Goal: Information Seeking & Learning: Learn about a topic

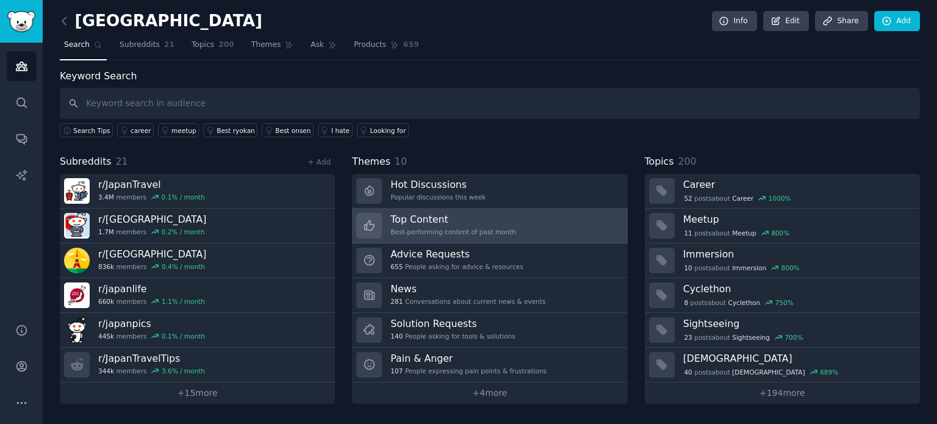
click at [463, 229] on div "Best-performing content of past month" at bounding box center [454, 232] width 126 height 9
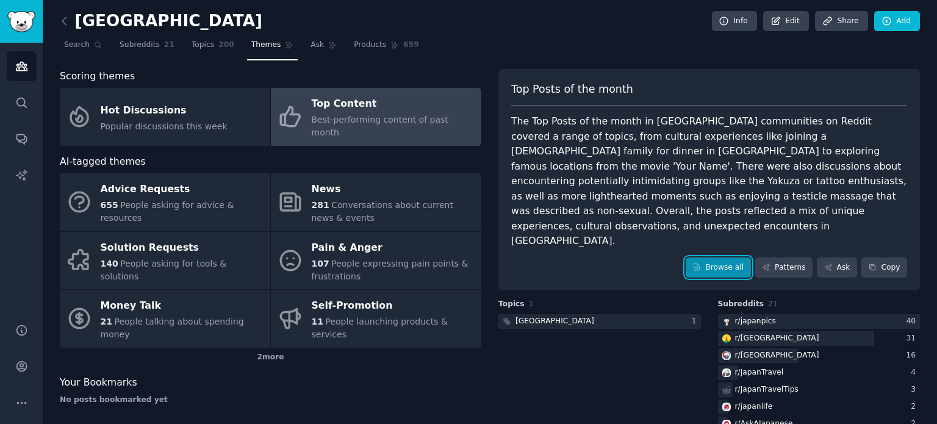
click at [742, 258] on link "Browse all" at bounding box center [718, 268] width 65 height 21
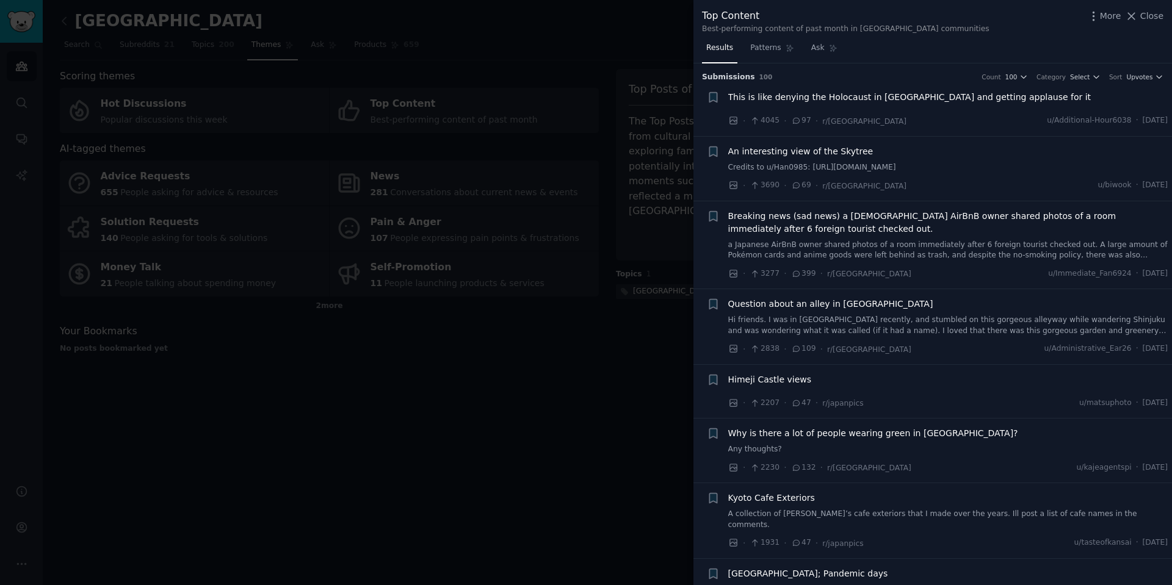
click at [454, 423] on div at bounding box center [586, 292] width 1172 height 585
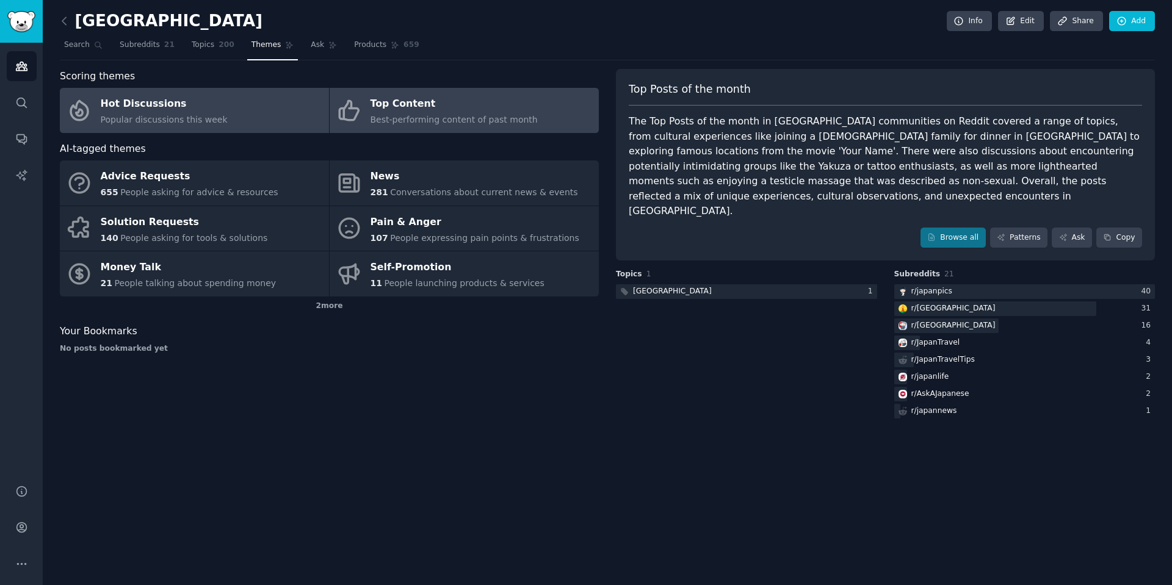
click at [215, 106] on link "Hot Discussions Popular discussions this week" at bounding box center [194, 110] width 269 height 45
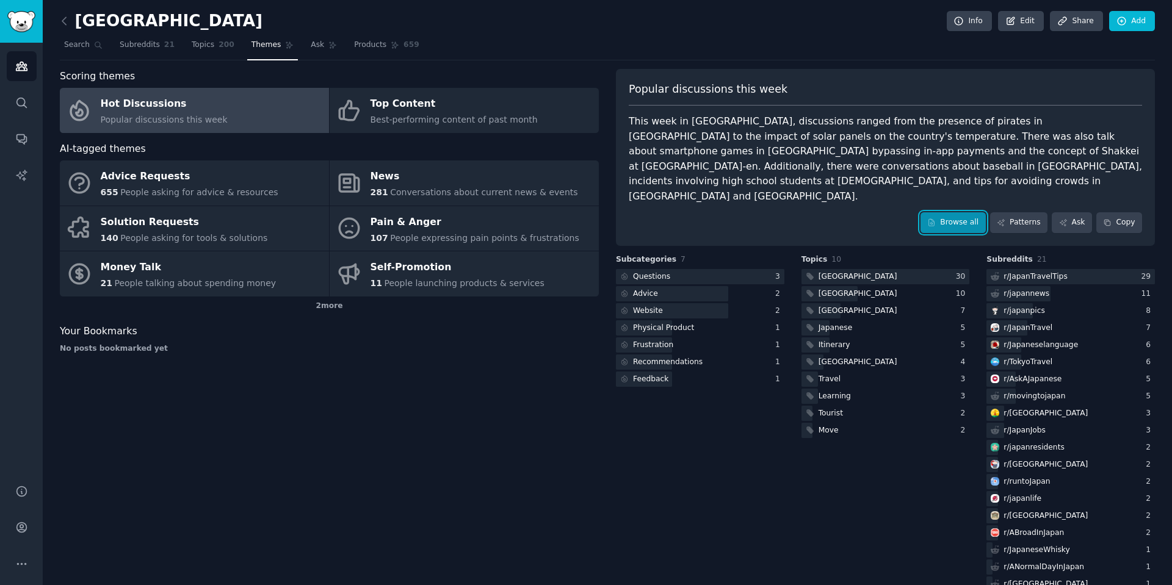
click at [937, 212] on link "Browse all" at bounding box center [952, 222] width 65 height 21
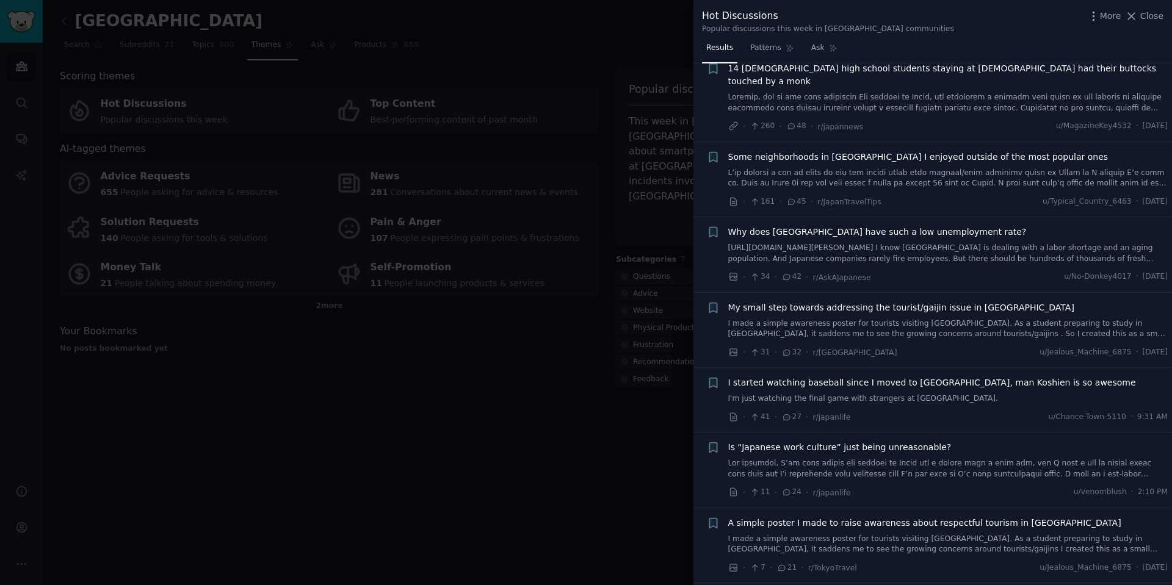
scroll to position [671, 0]
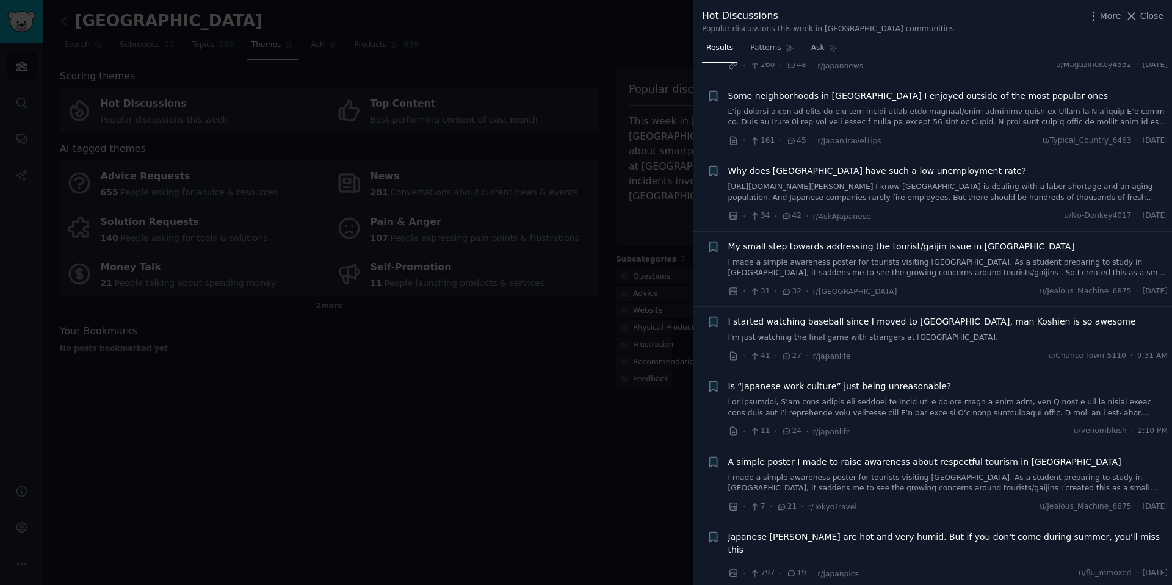
click at [877, 182] on link "[URL][DOMAIN_NAME][PERSON_NAME] I know [GEOGRAPHIC_DATA] is dealing with a labo…" at bounding box center [948, 192] width 440 height 21
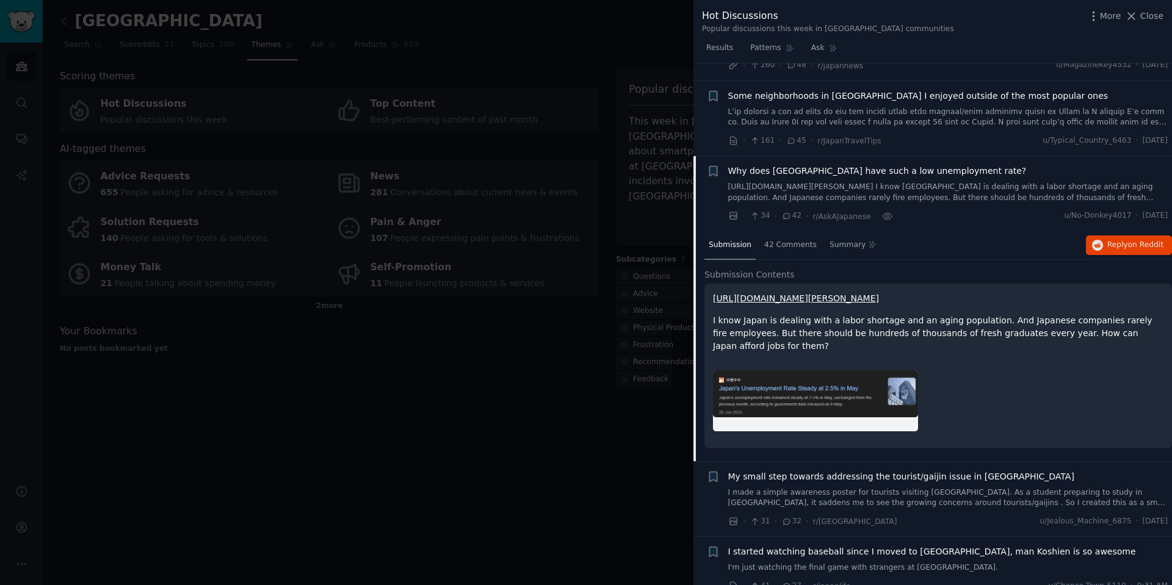
scroll to position [741, 0]
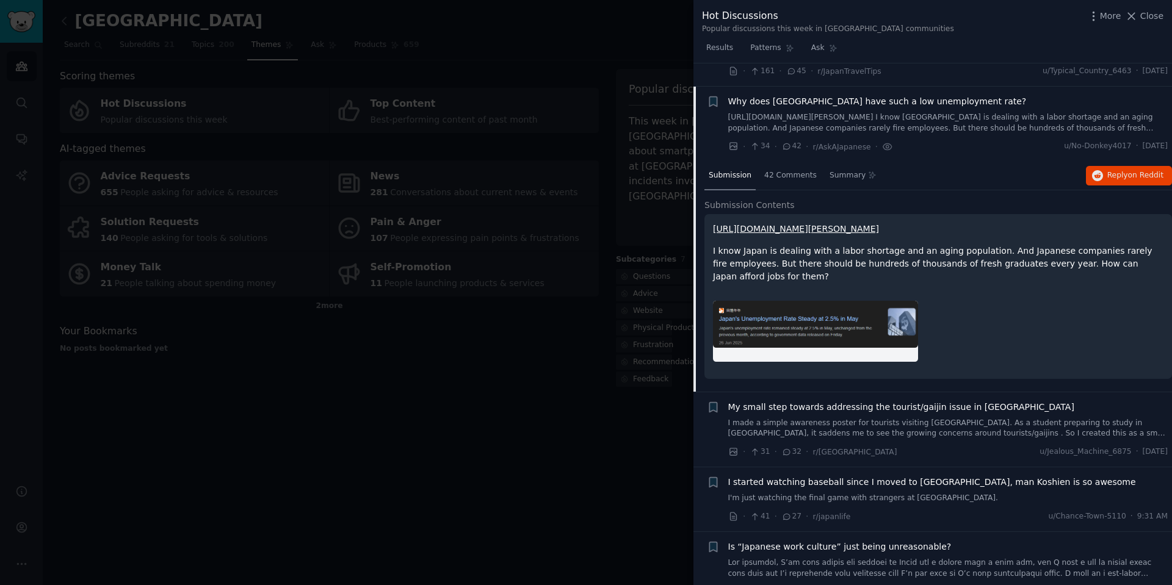
click at [794, 224] on link "[URL][DOMAIN_NAME][PERSON_NAME]" at bounding box center [796, 229] width 166 height 10
click at [871, 262] on div "[URL][DOMAIN_NAME][PERSON_NAME] I know [GEOGRAPHIC_DATA] is dealing with a labo…" at bounding box center [937, 296] width 467 height 165
click at [494, 322] on div at bounding box center [586, 292] width 1172 height 585
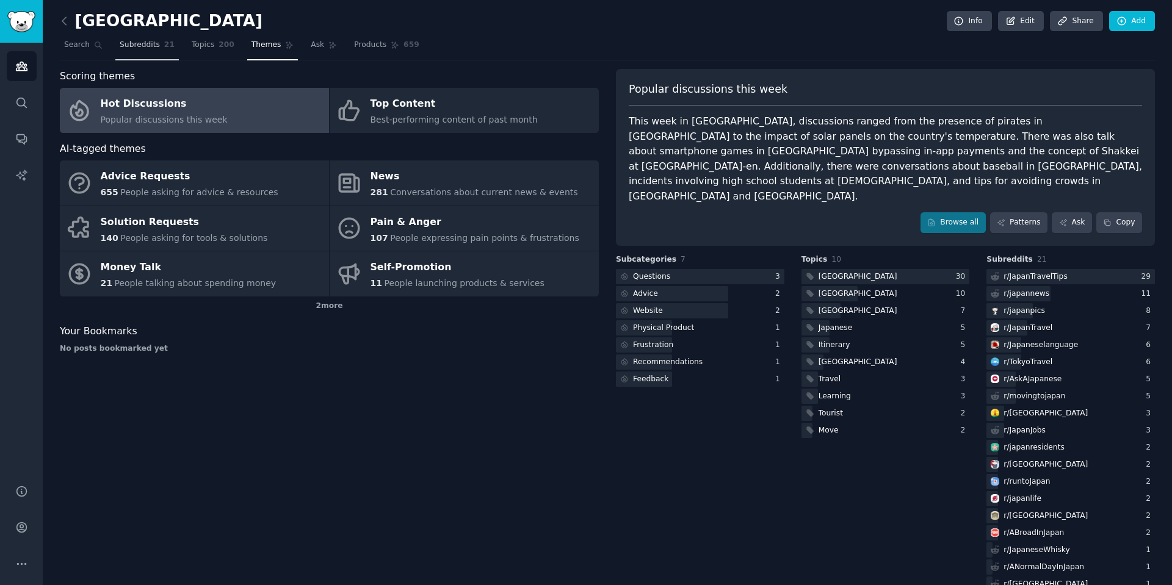
click at [148, 50] on span "Subreddits" at bounding box center [140, 45] width 40 height 11
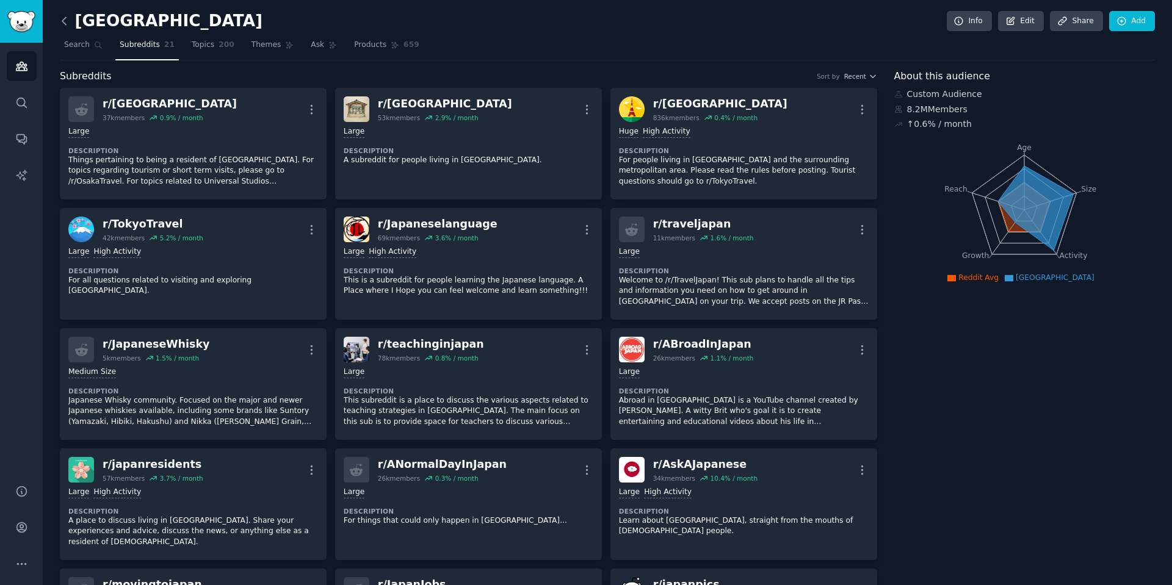
click at [61, 27] on icon at bounding box center [64, 21] width 13 height 13
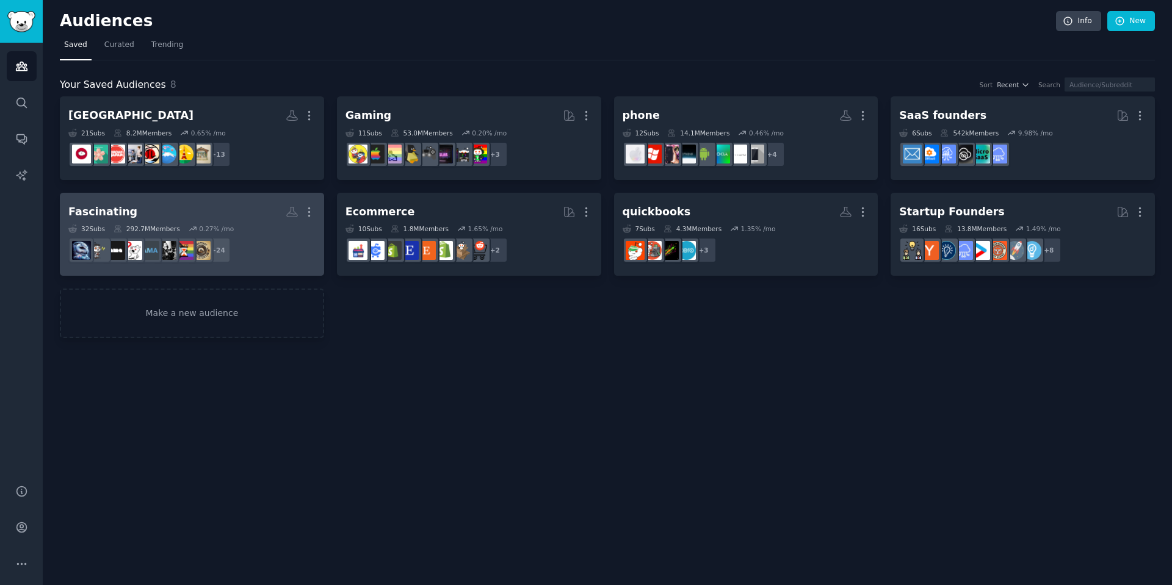
click at [206, 205] on h2 "Fascinating More" at bounding box center [191, 211] width 247 height 21
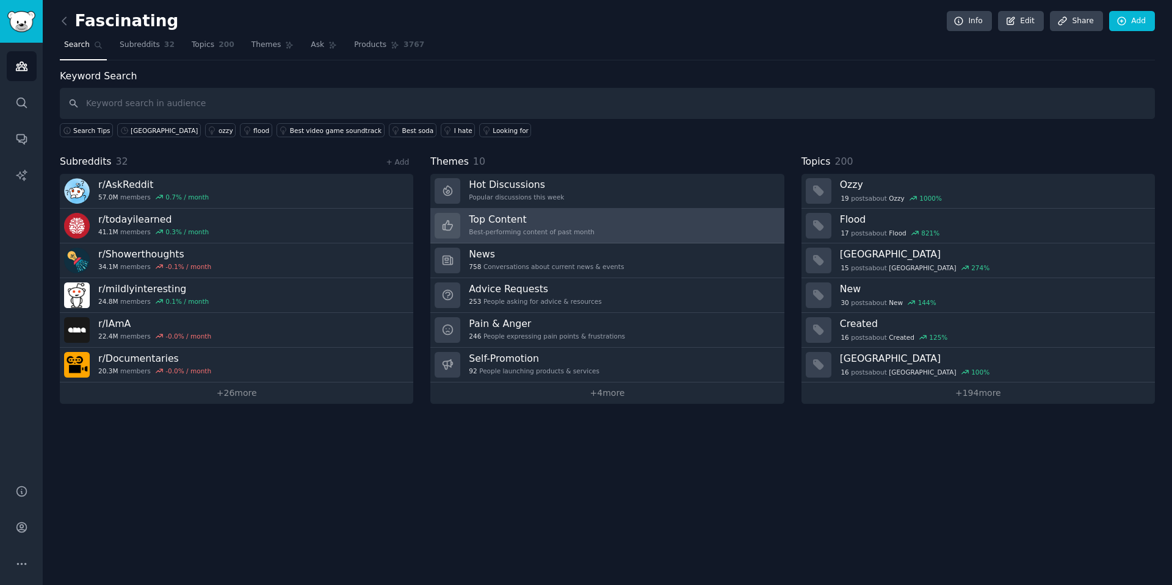
click at [618, 236] on link "Top Content Best-performing content of past month" at bounding box center [606, 226] width 353 height 35
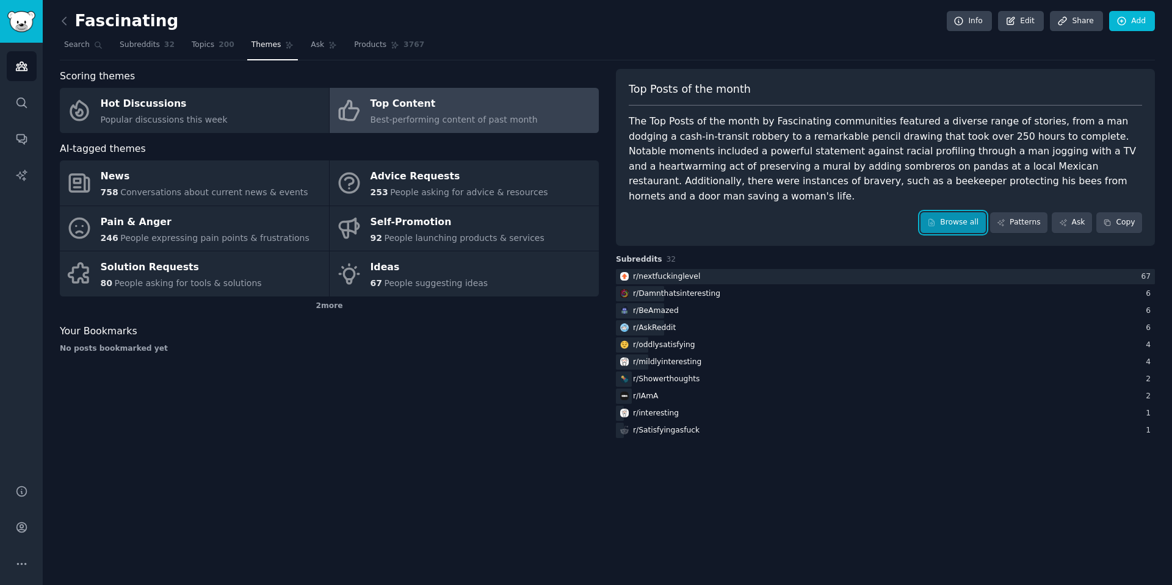
click at [937, 212] on link "Browse all" at bounding box center [952, 222] width 65 height 21
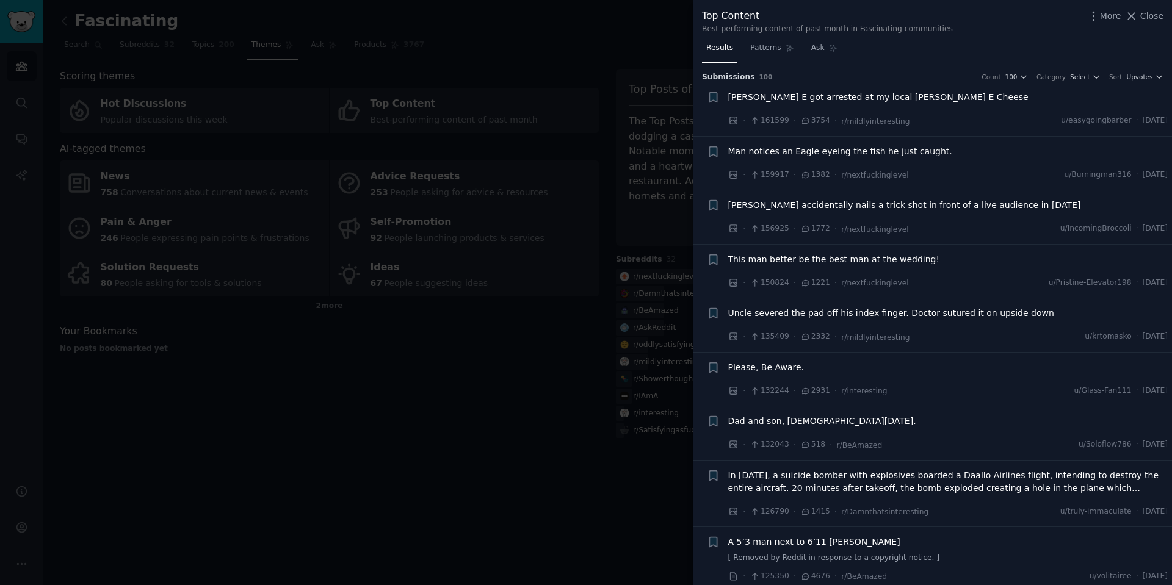
click at [440, 423] on div at bounding box center [586, 292] width 1172 height 585
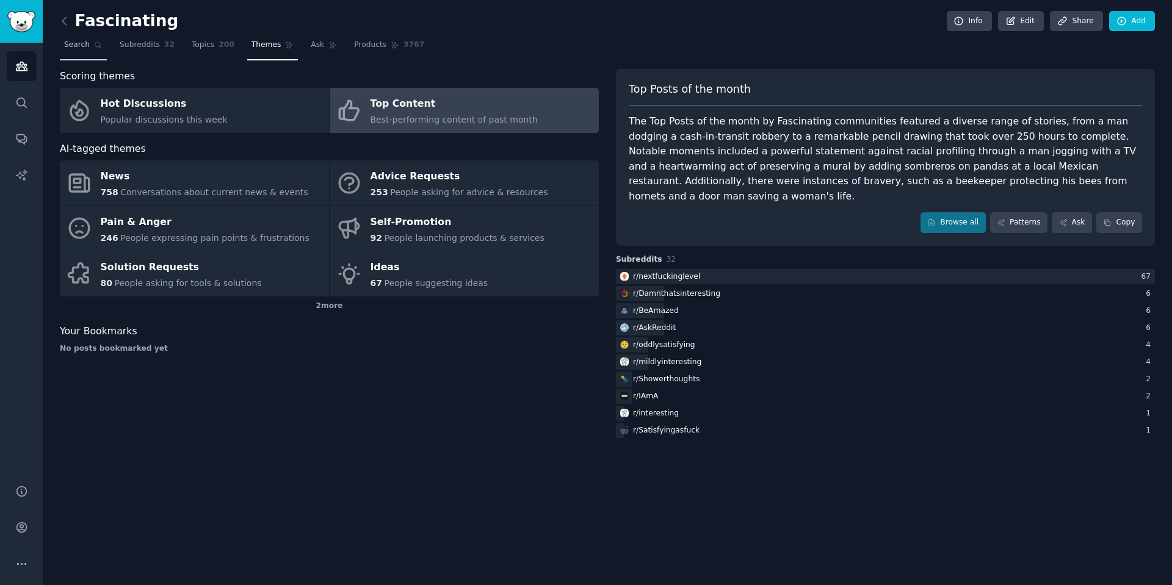
click at [79, 43] on span "Search" at bounding box center [77, 45] width 26 height 11
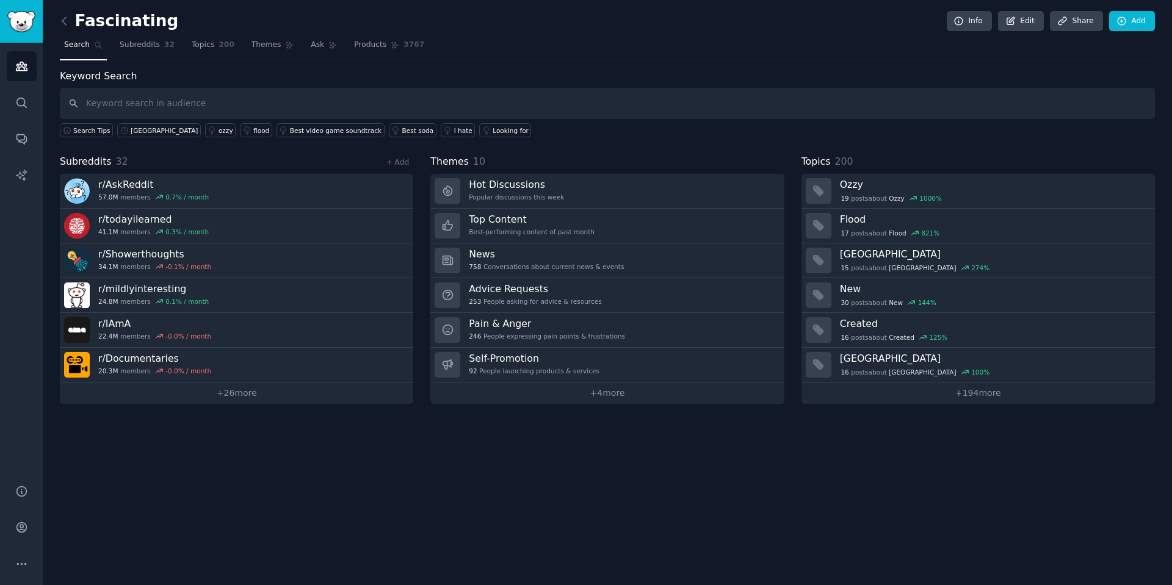
click at [180, 107] on input "text" at bounding box center [607, 103] width 1095 height 31
type input "[GEOGRAPHIC_DATA]"
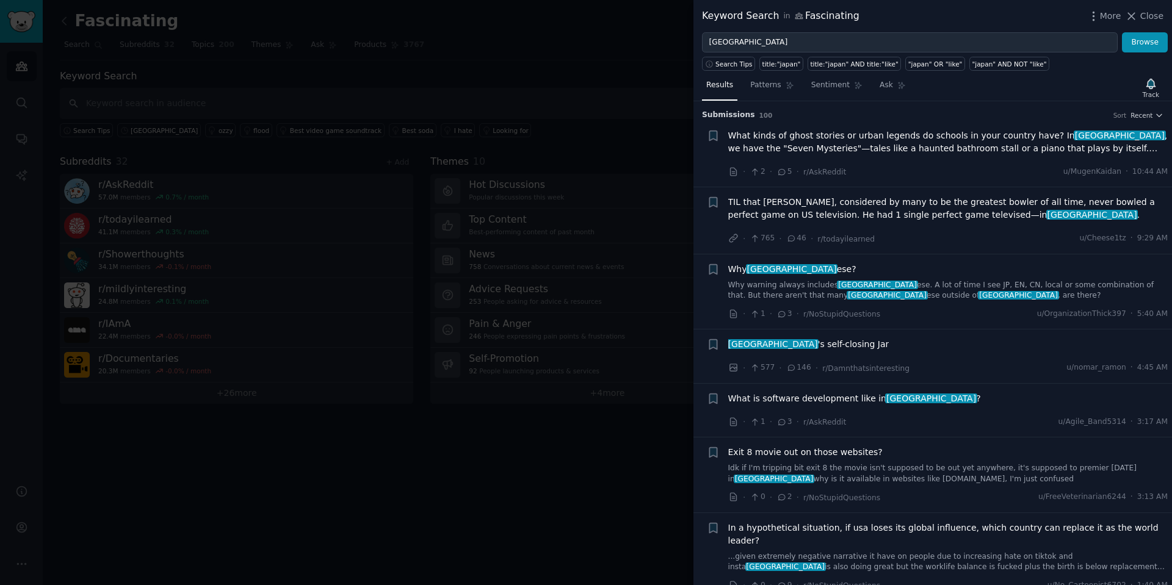
click at [937, 121] on li "+ What kinds of ghost stories or urban legends do schools in your country have?…" at bounding box center [932, 154] width 478 height 67
click at [937, 114] on span "Recent" at bounding box center [1141, 115] width 22 height 9
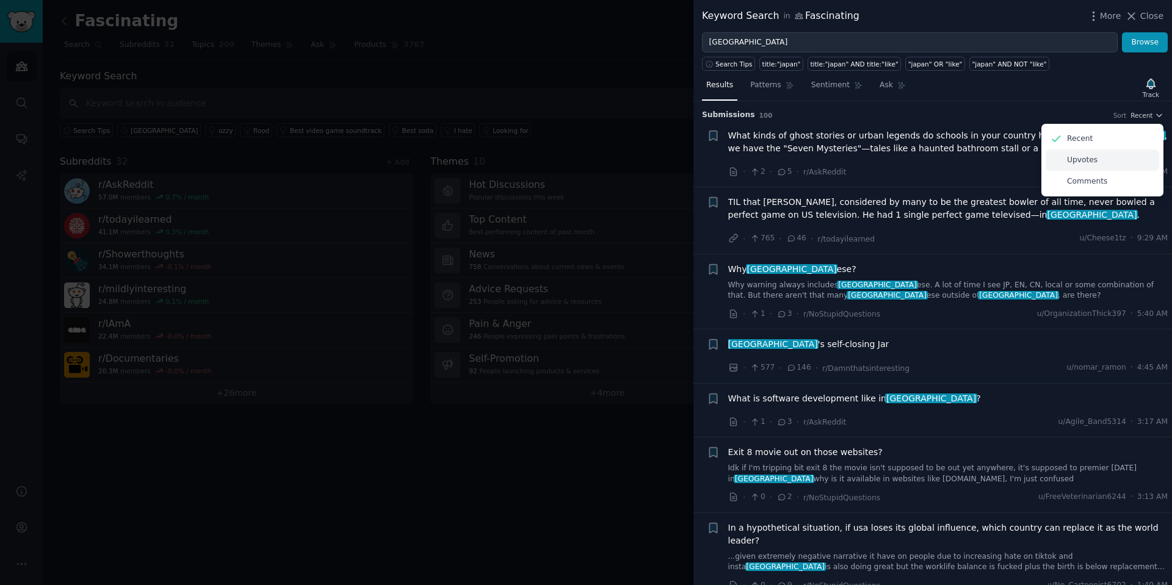
click at [937, 168] on div "Upvotes" at bounding box center [1102, 160] width 114 height 21
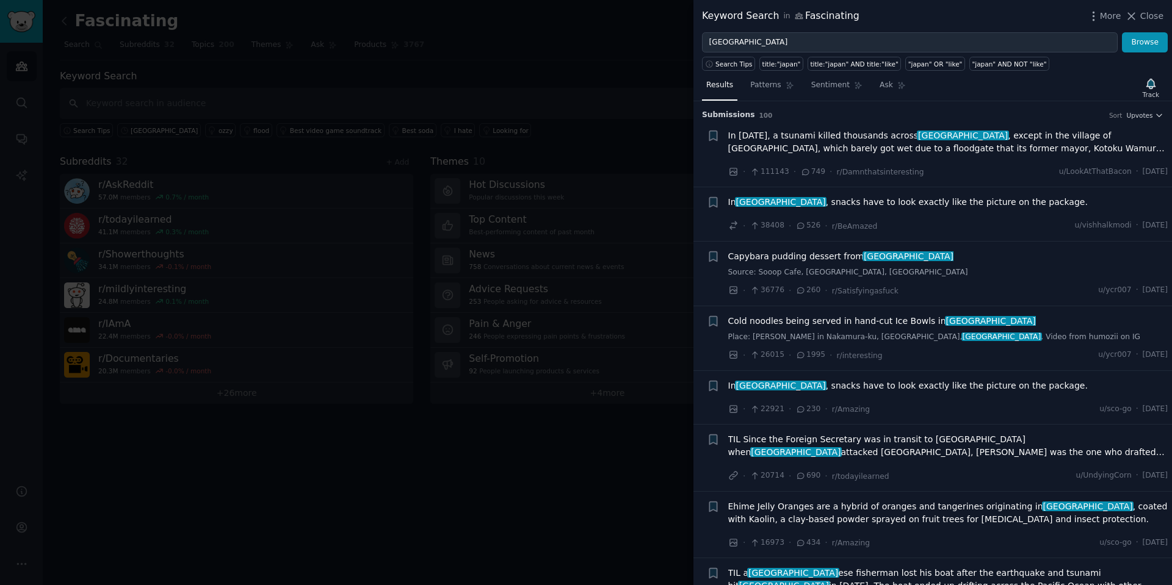
click at [937, 121] on li "+ In [DATE], a tsunami killed thousands across [GEOGRAPHIC_DATA] , except in th…" at bounding box center [932, 154] width 478 height 67
click at [937, 119] on span "Upvotes" at bounding box center [1139, 115] width 26 height 9
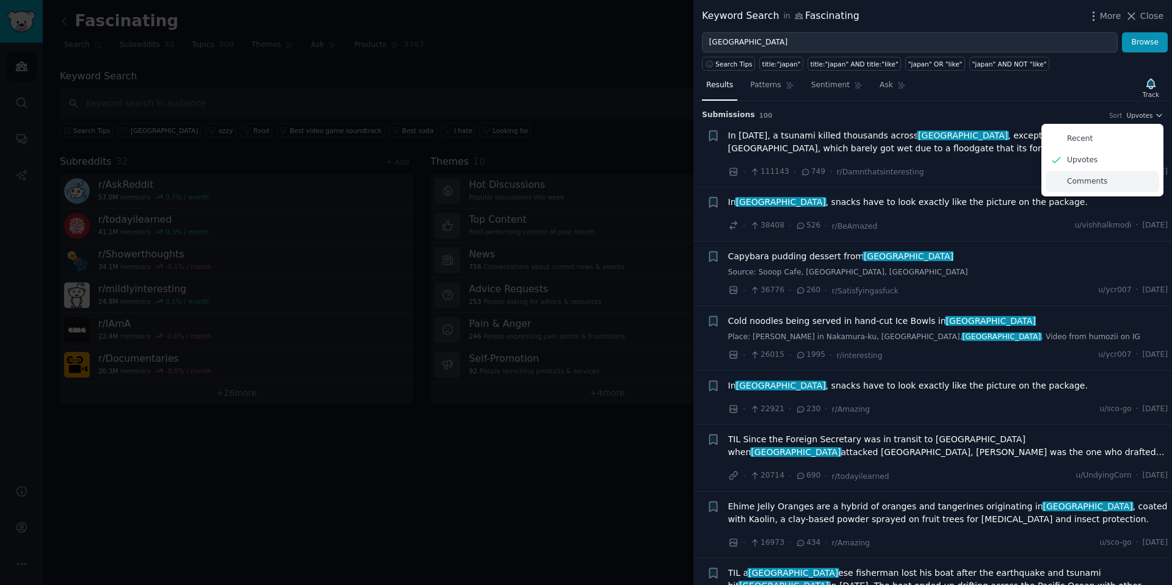
click at [937, 182] on div "Comments" at bounding box center [1102, 181] width 114 height 21
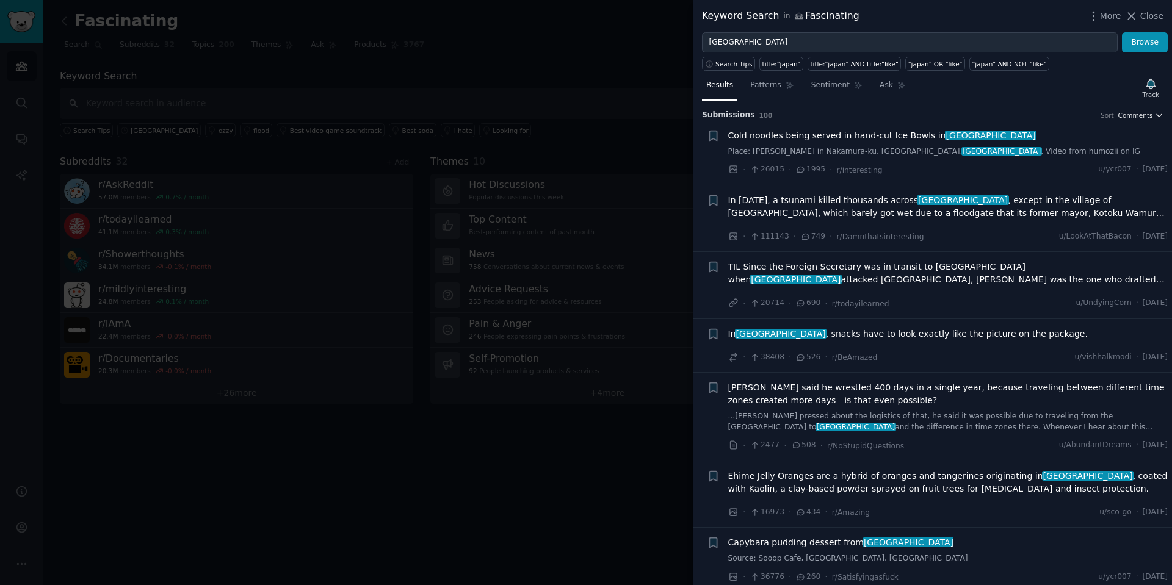
click at [937, 112] on span "Comments" at bounding box center [1135, 115] width 35 height 9
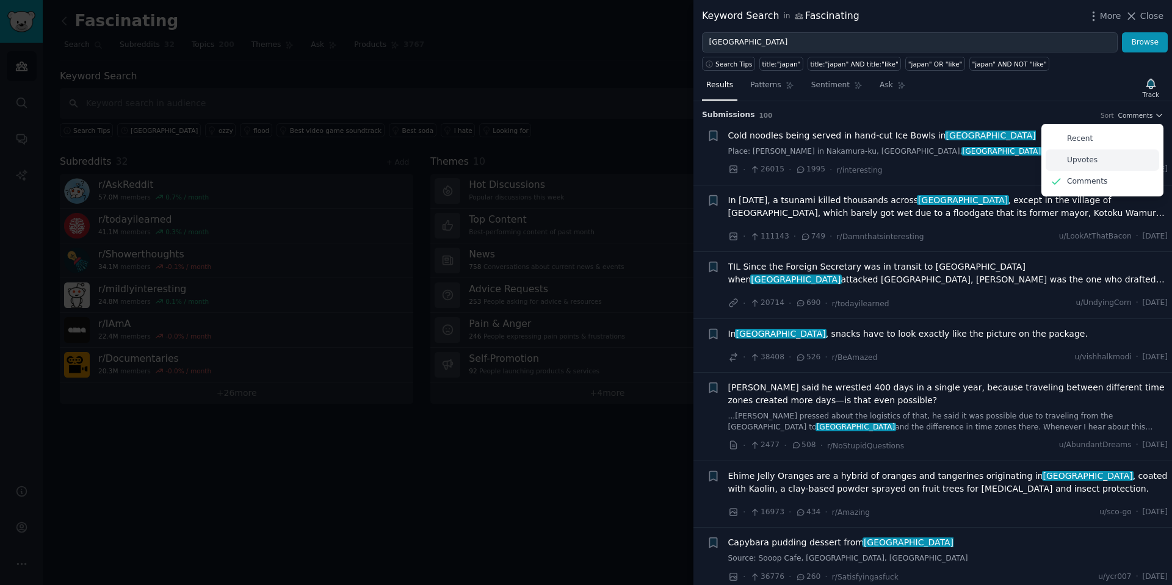
click at [937, 160] on div "Upvotes" at bounding box center [1102, 160] width 114 height 21
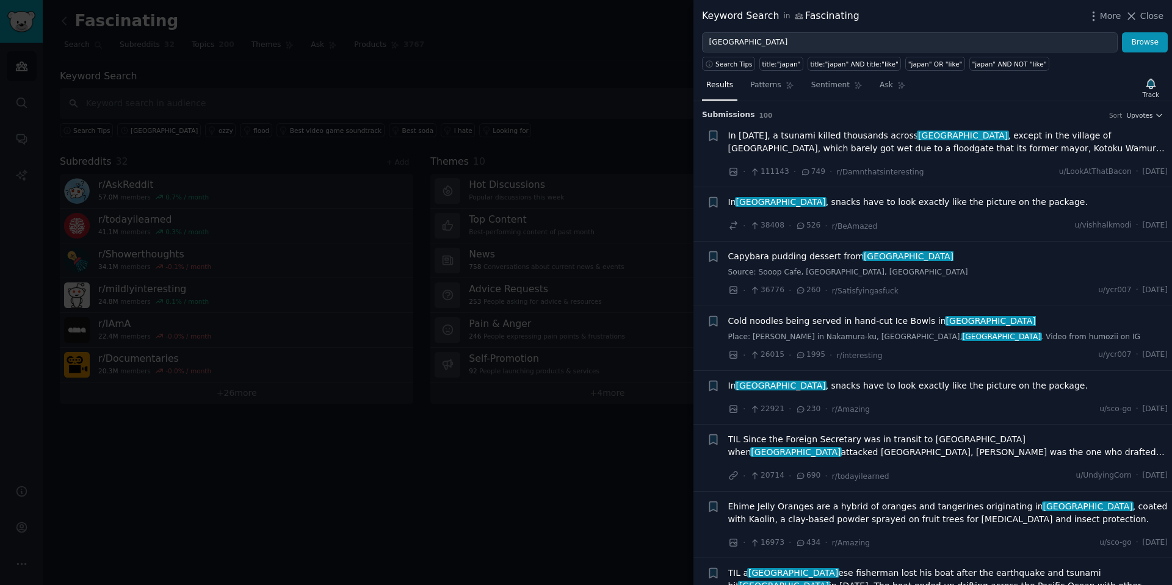
click at [880, 387] on span "In [GEOGRAPHIC_DATA] , snacks have to look exactly like the picture on the pack…" at bounding box center [907, 386] width 359 height 13
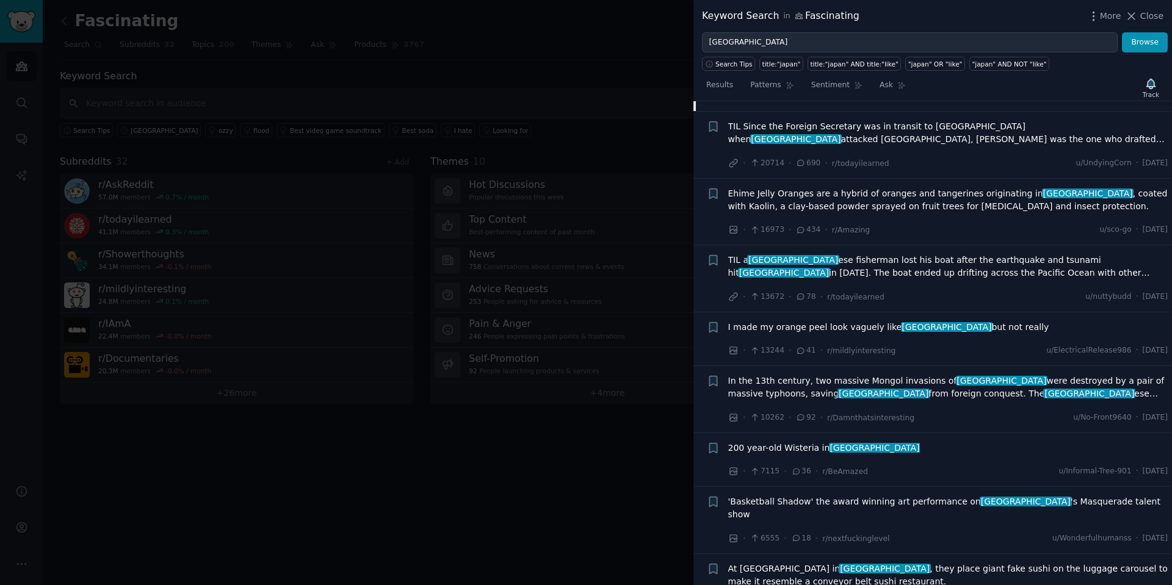
scroll to position [758, 0]
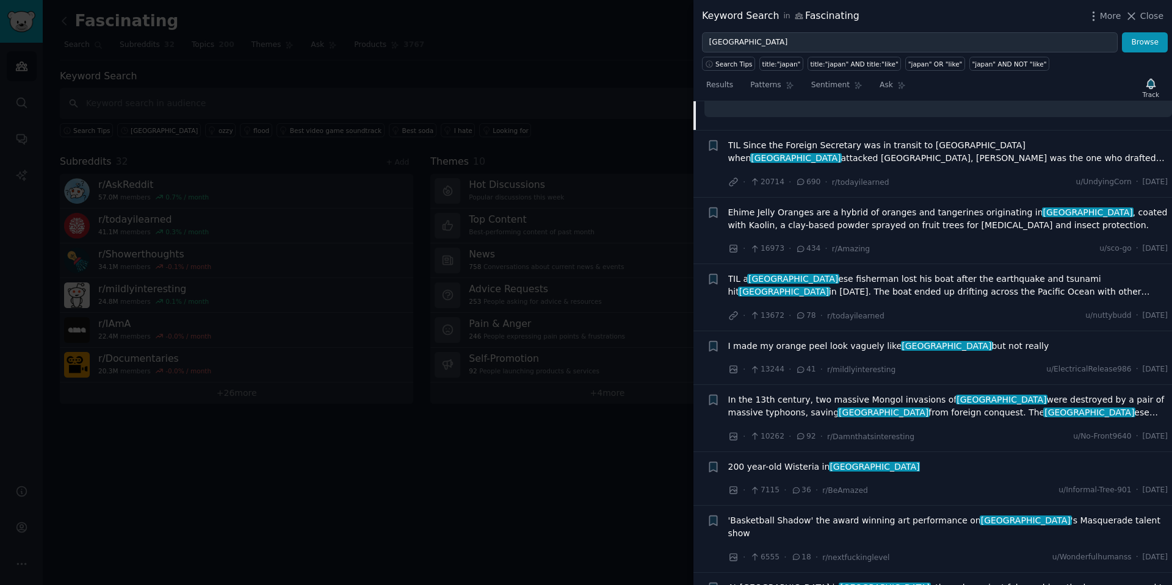
click at [937, 292] on span "TIL a japan ese fisherman lost his boat after the earthquake and tsunami hit [G…" at bounding box center [948, 286] width 440 height 26
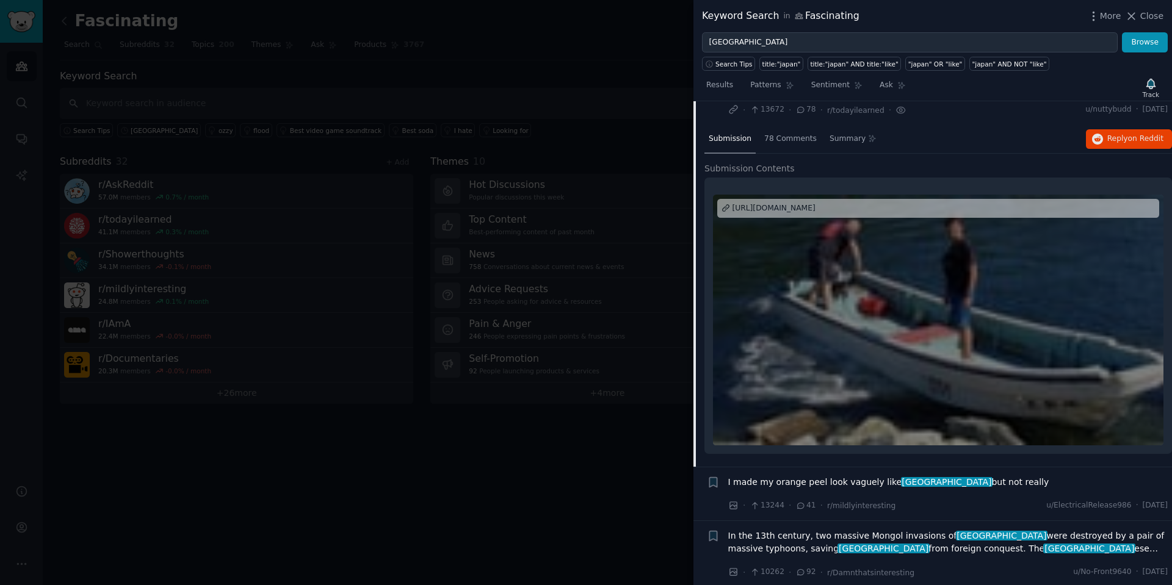
scroll to position [457, 0]
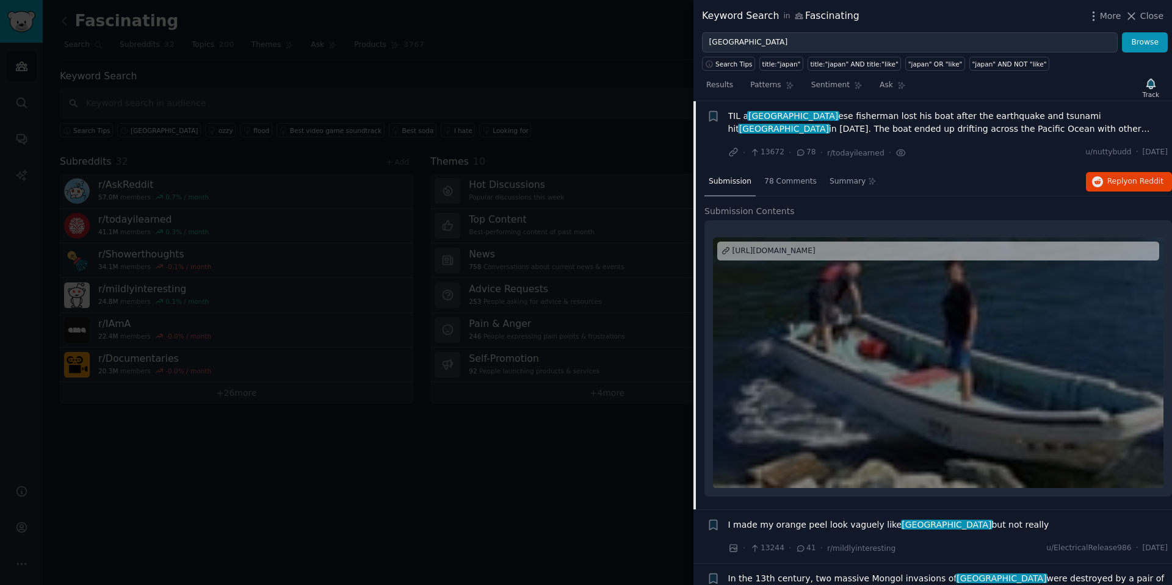
click at [812, 256] on div "[URL][DOMAIN_NAME]" at bounding box center [773, 251] width 83 height 11
click at [795, 182] on span "78 Comments" at bounding box center [790, 181] width 52 height 11
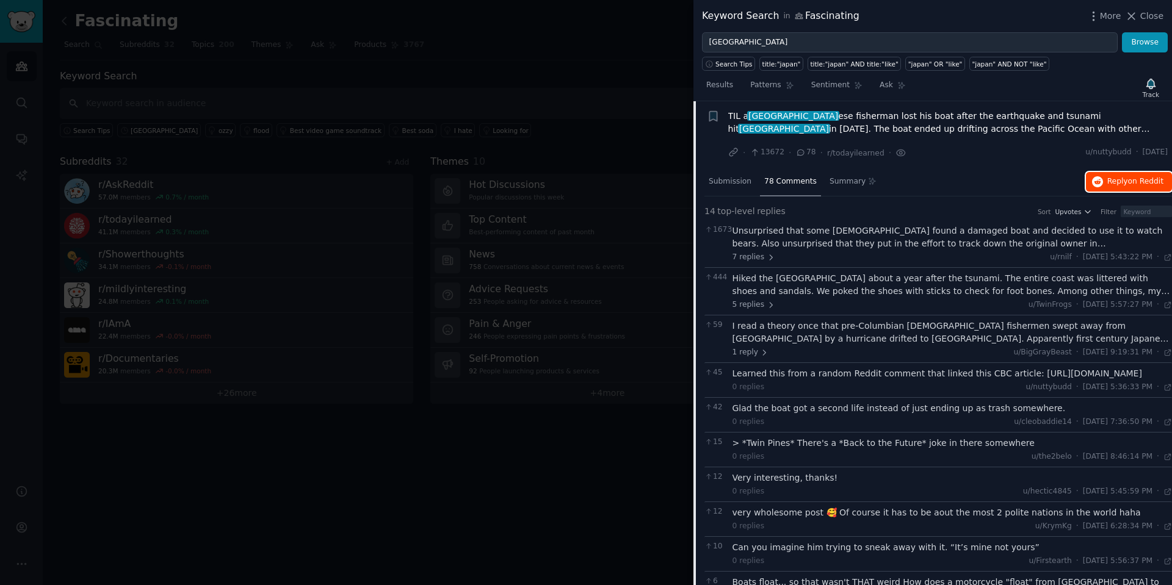
click at [937, 184] on span "on Reddit" at bounding box center [1145, 181] width 35 height 9
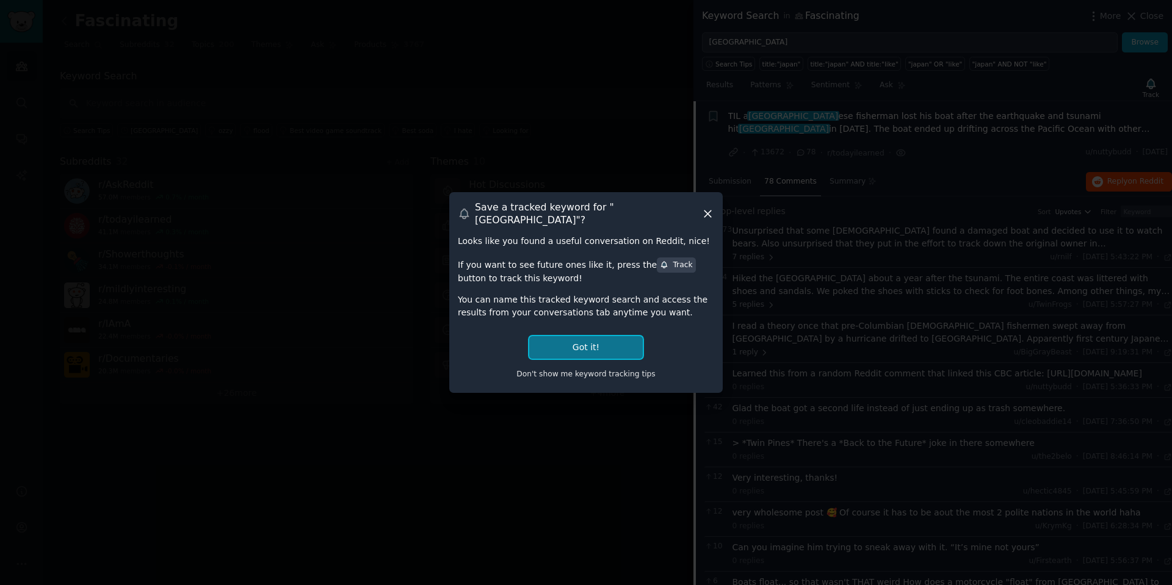
click at [597, 346] on button "Got it!" at bounding box center [586, 347] width 114 height 23
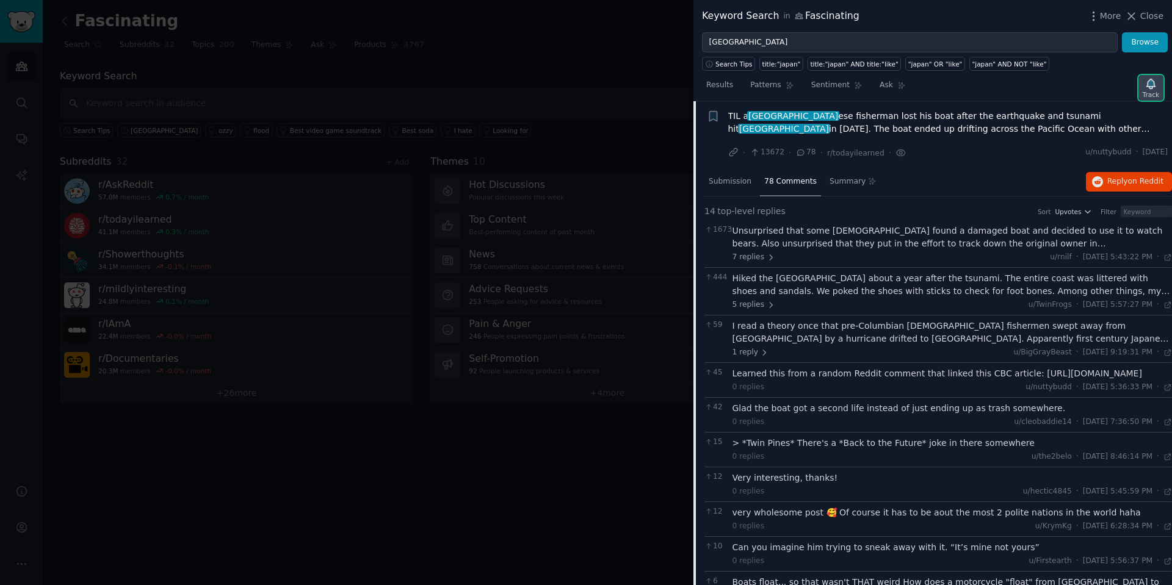
click at [937, 91] on div "Track" at bounding box center [1150, 94] width 16 height 9
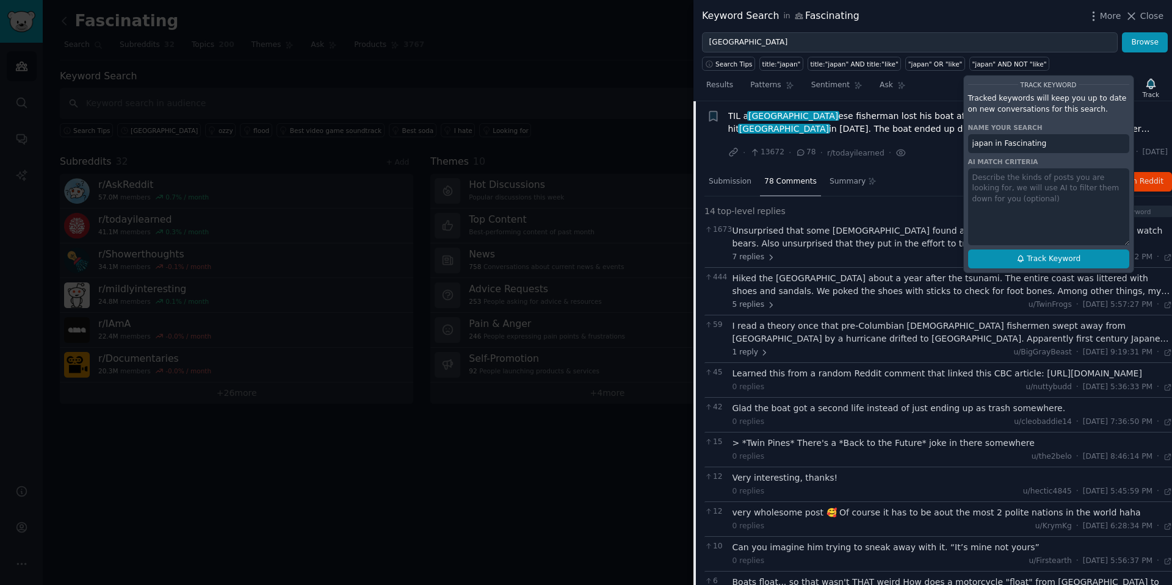
click at [937, 260] on button "Track Keyword" at bounding box center [1048, 260] width 161 height 20
type input "japan in Fascinating"
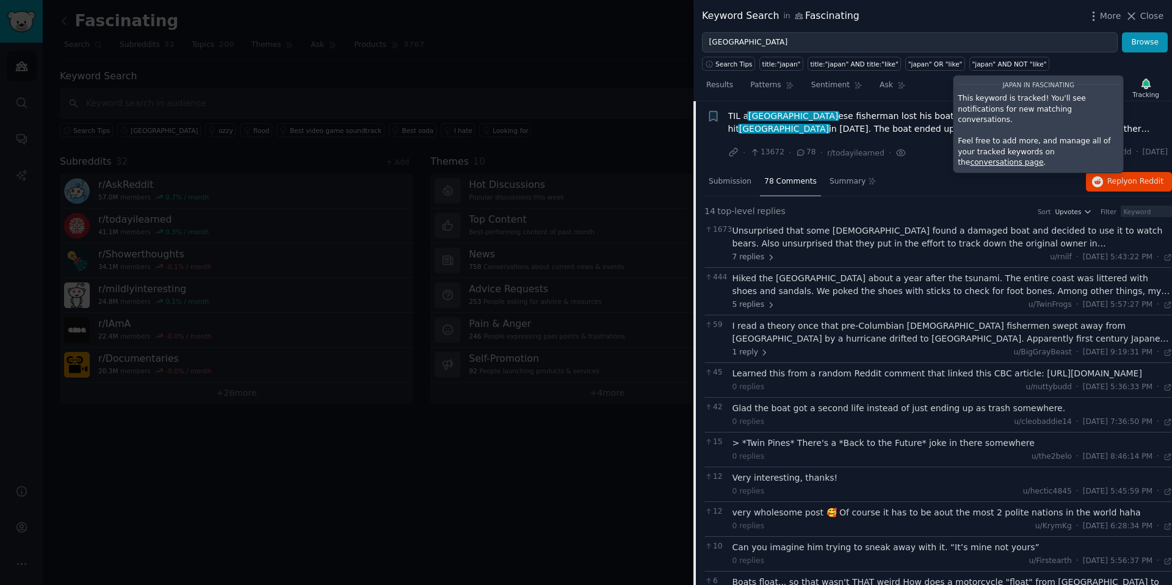
click at [934, 161] on li "+ TIL a japan ese fisherman lost his boat after the earthquake and tsunami hit …" at bounding box center [932, 134] width 478 height 67
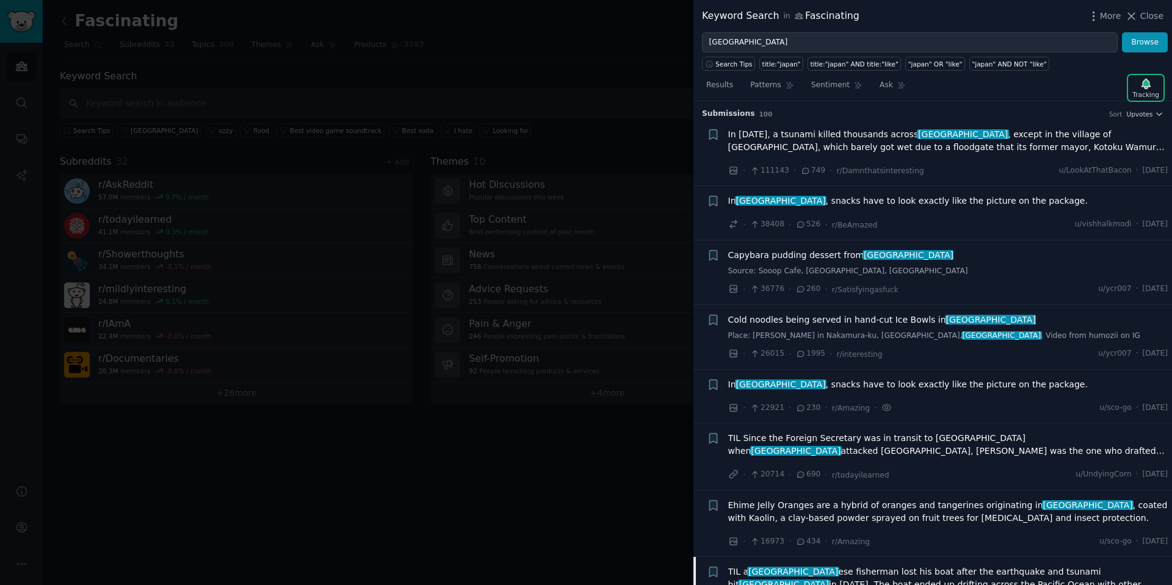
scroll to position [0, 0]
click at [911, 204] on span "In [GEOGRAPHIC_DATA] , snacks have to look exactly like the picture on the pack…" at bounding box center [907, 202] width 359 height 13
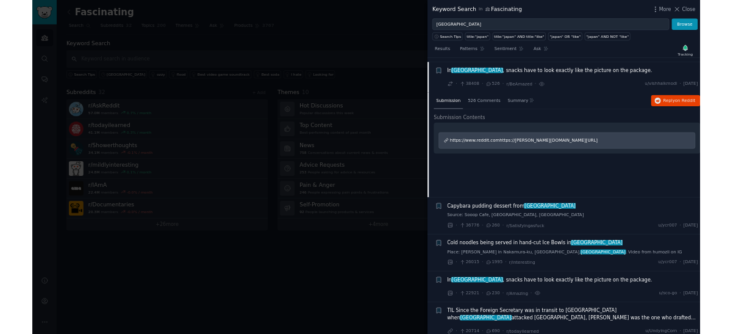
scroll to position [86, 0]
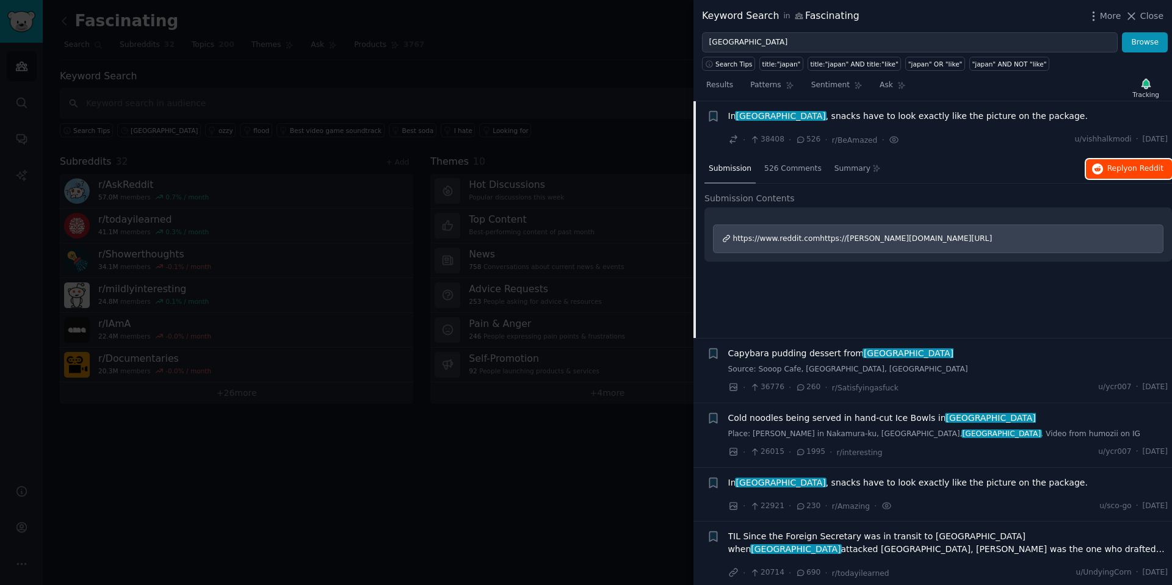
click at [937, 176] on button "Reply on Reddit" at bounding box center [1129, 169] width 86 height 20
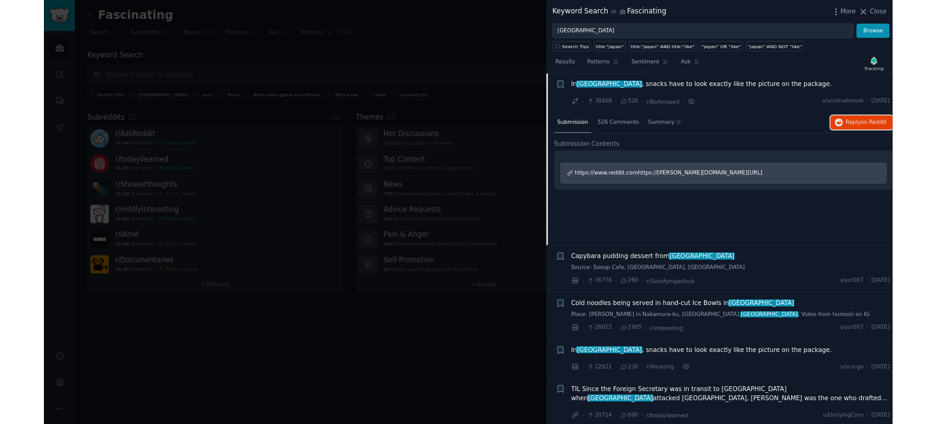
scroll to position [85, 0]
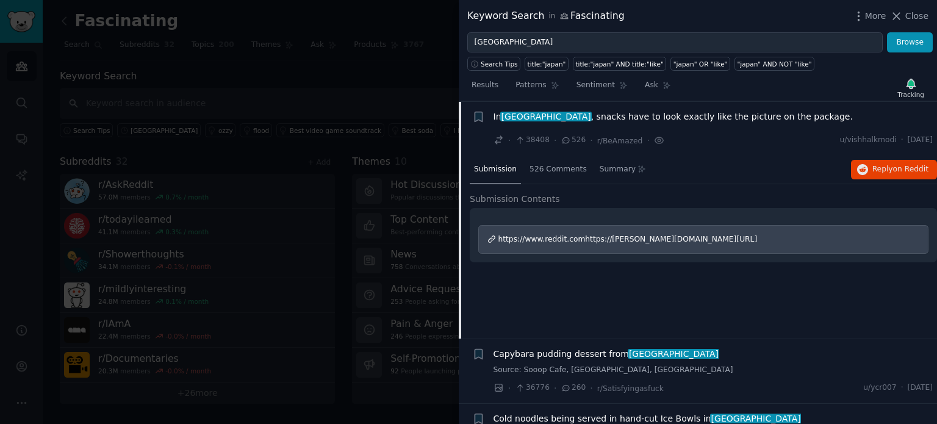
click at [295, 93] on div at bounding box center [468, 212] width 937 height 424
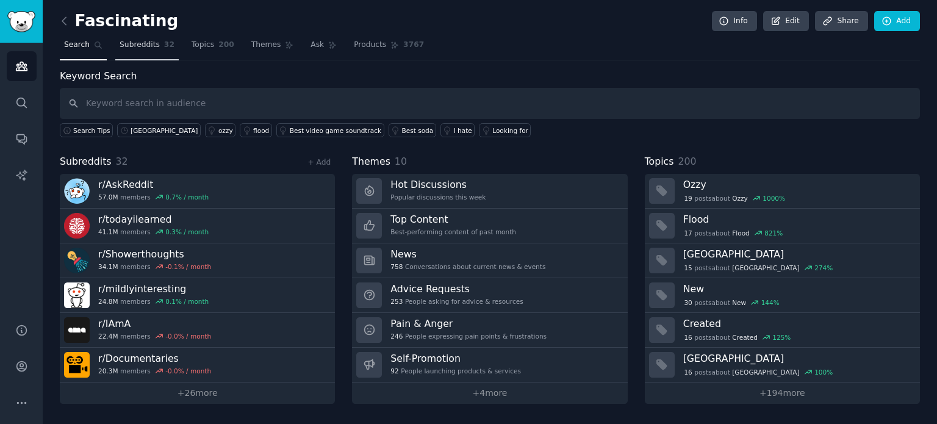
click at [130, 51] on link "Subreddits 32" at bounding box center [146, 47] width 63 height 25
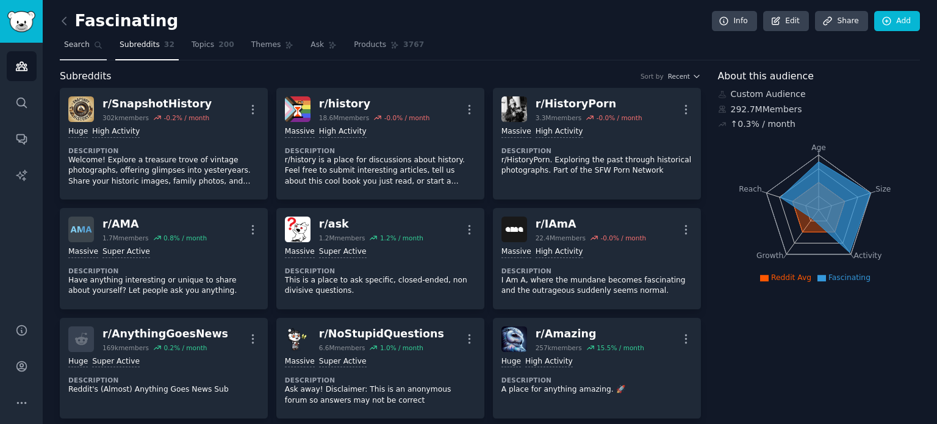
click at [77, 43] on span "Search" at bounding box center [77, 45] width 26 height 11
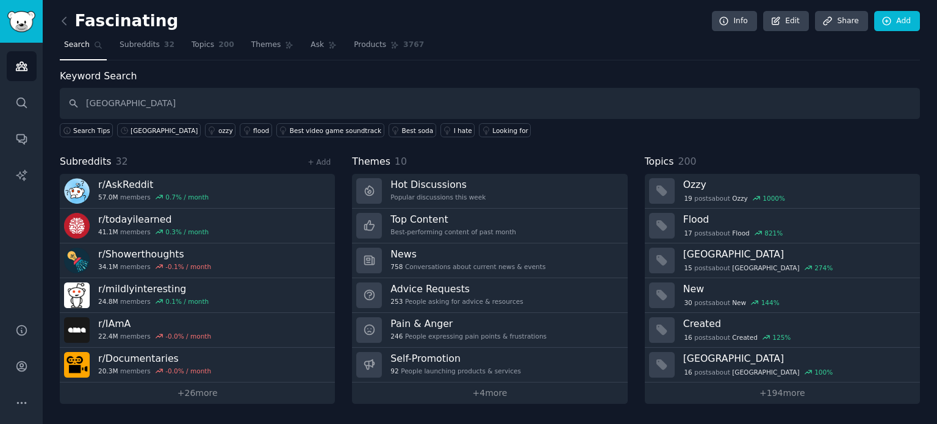
type input "[GEOGRAPHIC_DATA]"
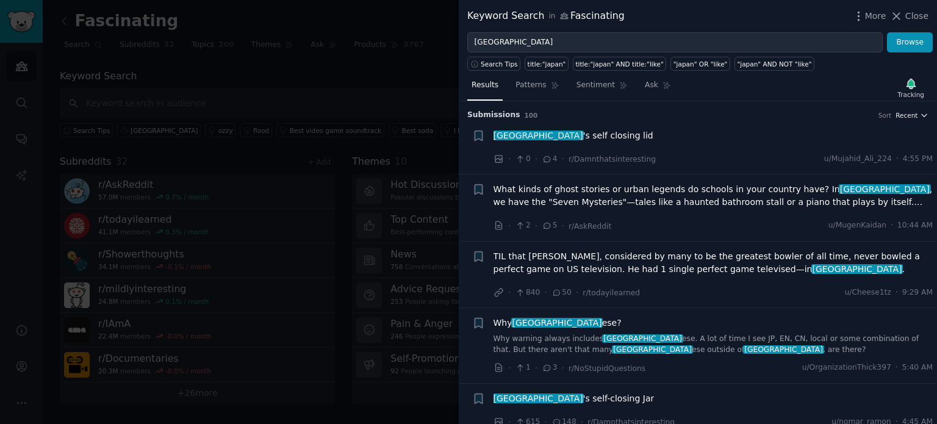
click at [913, 118] on span "Recent" at bounding box center [907, 115] width 22 height 9
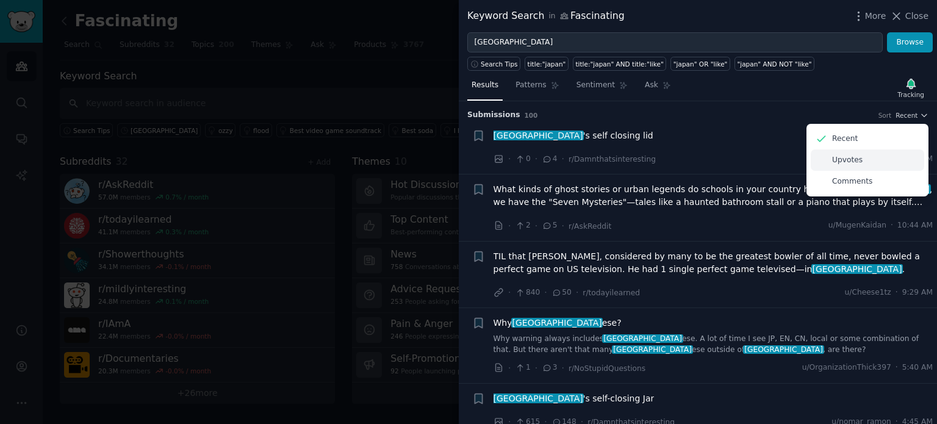
click at [848, 159] on p "Upvotes" at bounding box center [847, 160] width 31 height 11
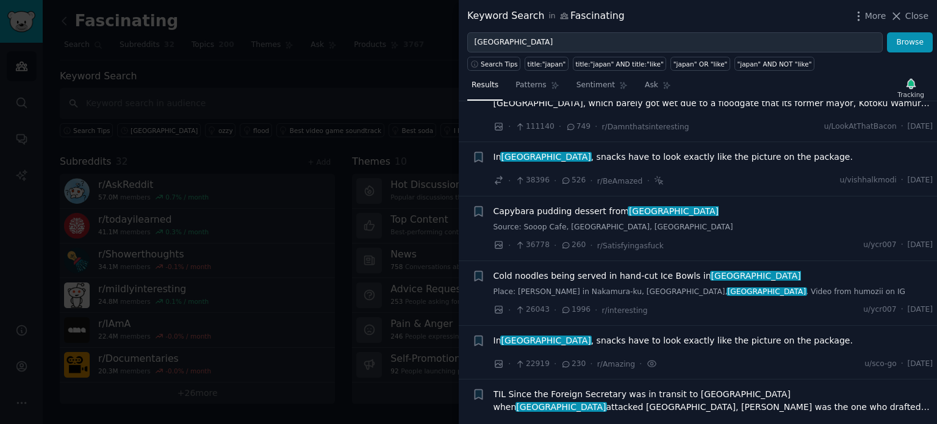
scroll to position [61, 0]
